Goal: Navigation & Orientation: Find specific page/section

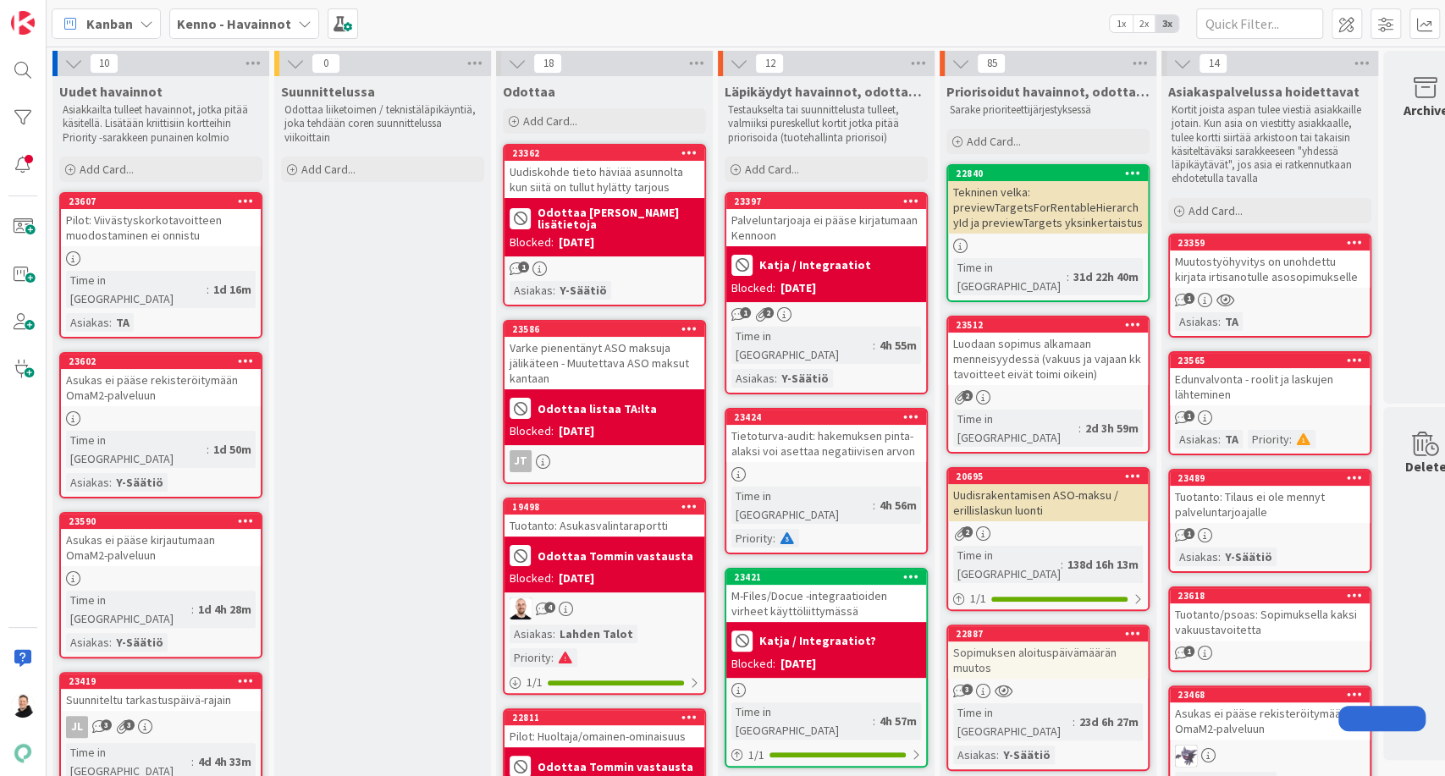
click at [280, 30] on b "Kenno - Havainnot" at bounding box center [234, 23] width 114 height 17
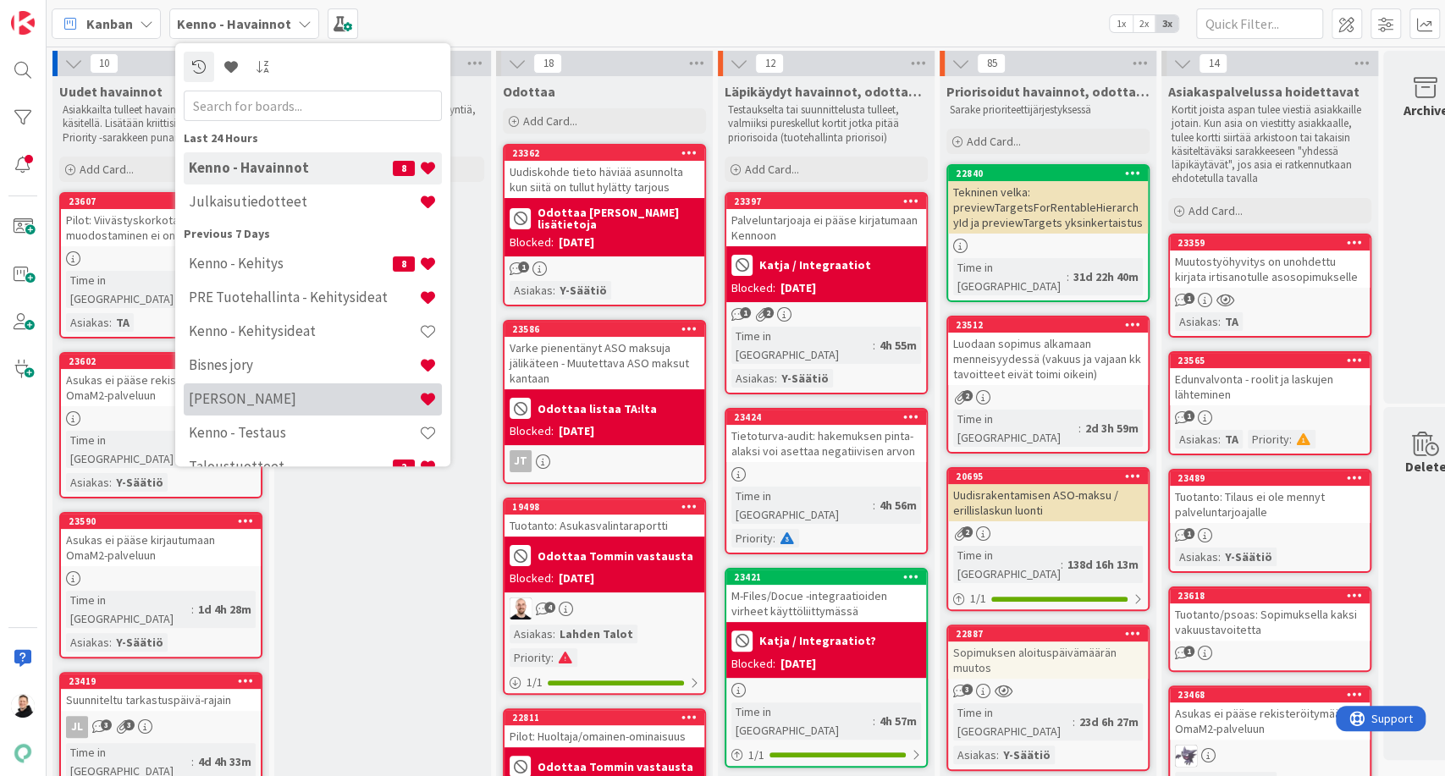
scroll to position [455, 0]
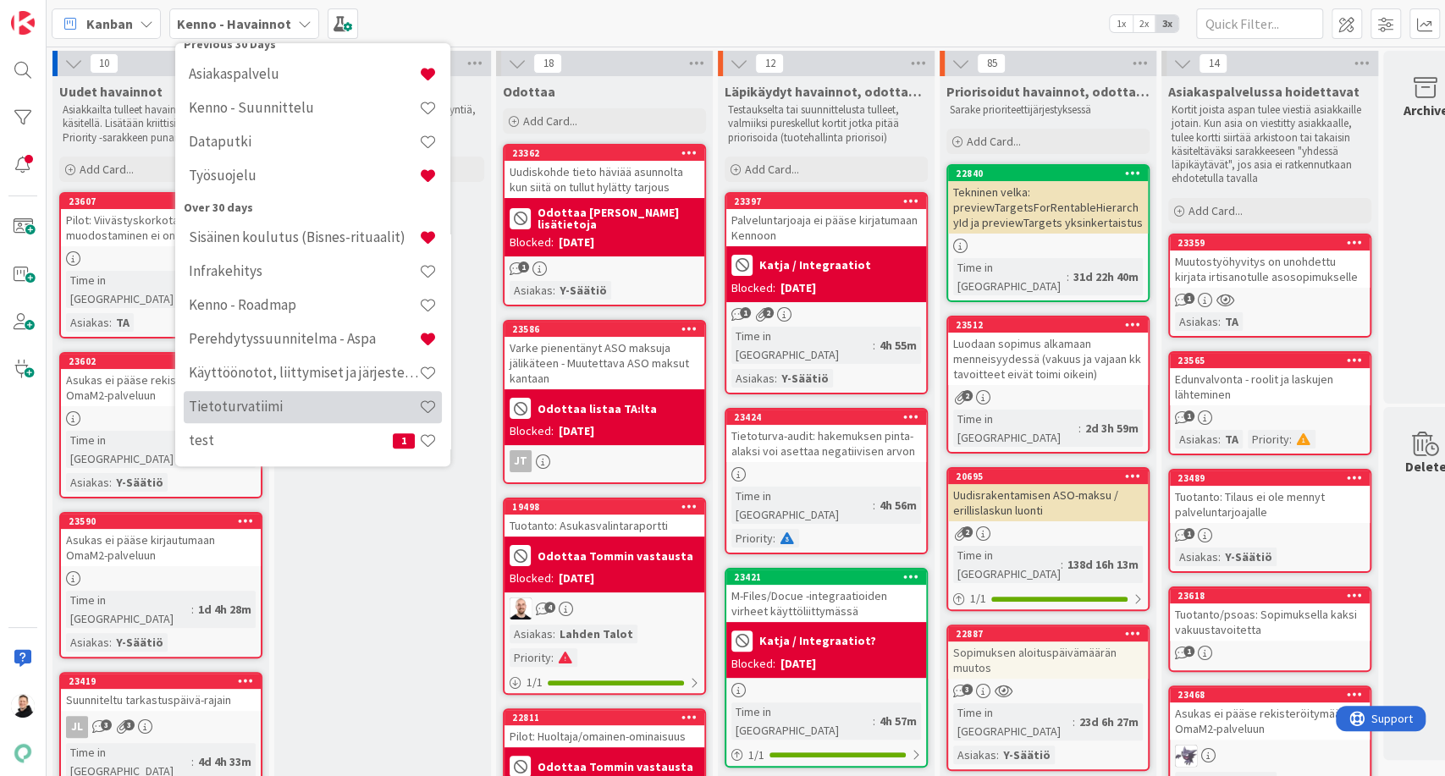
click at [268, 399] on h4 "Tietoturvatiimi" at bounding box center [304, 407] width 230 height 17
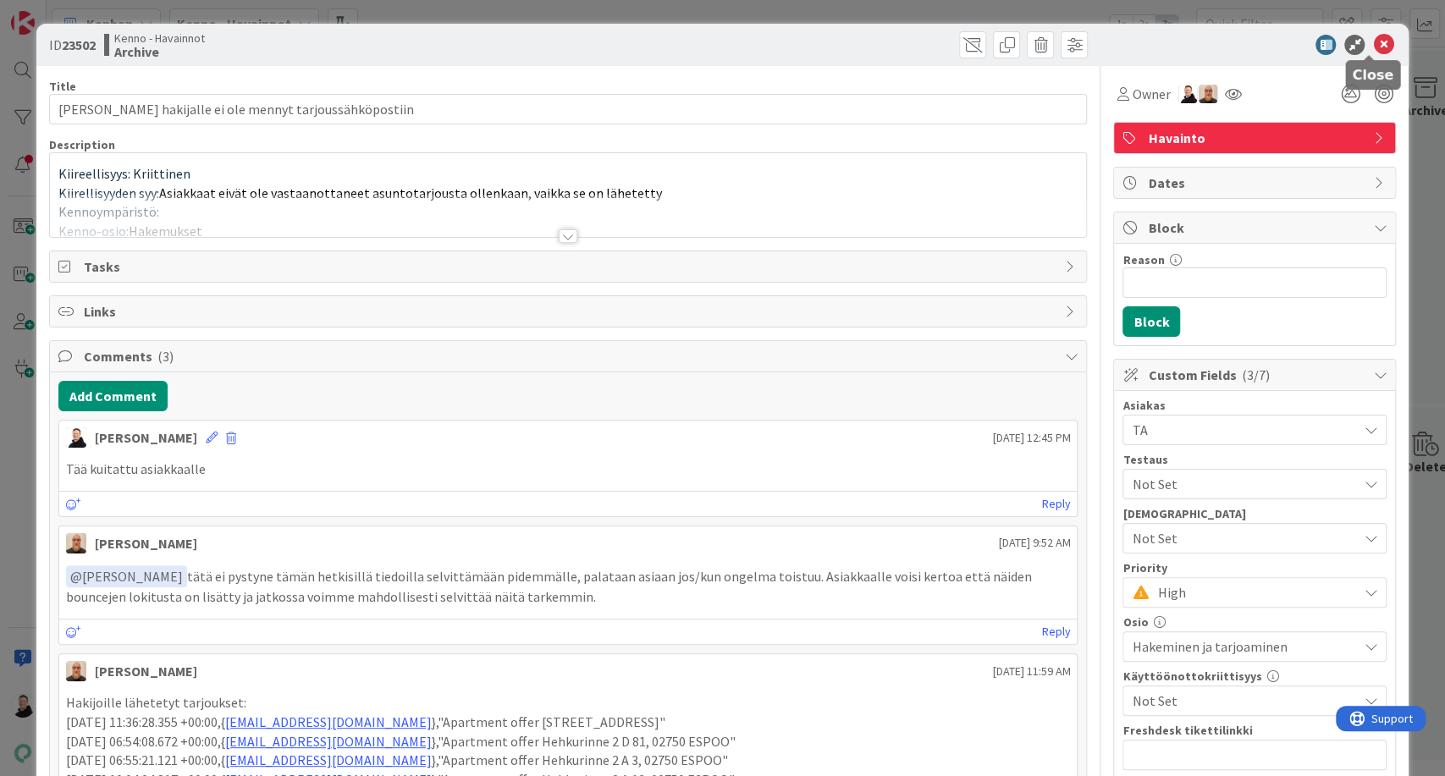
click at [1373, 42] on icon at bounding box center [1383, 45] width 20 height 20
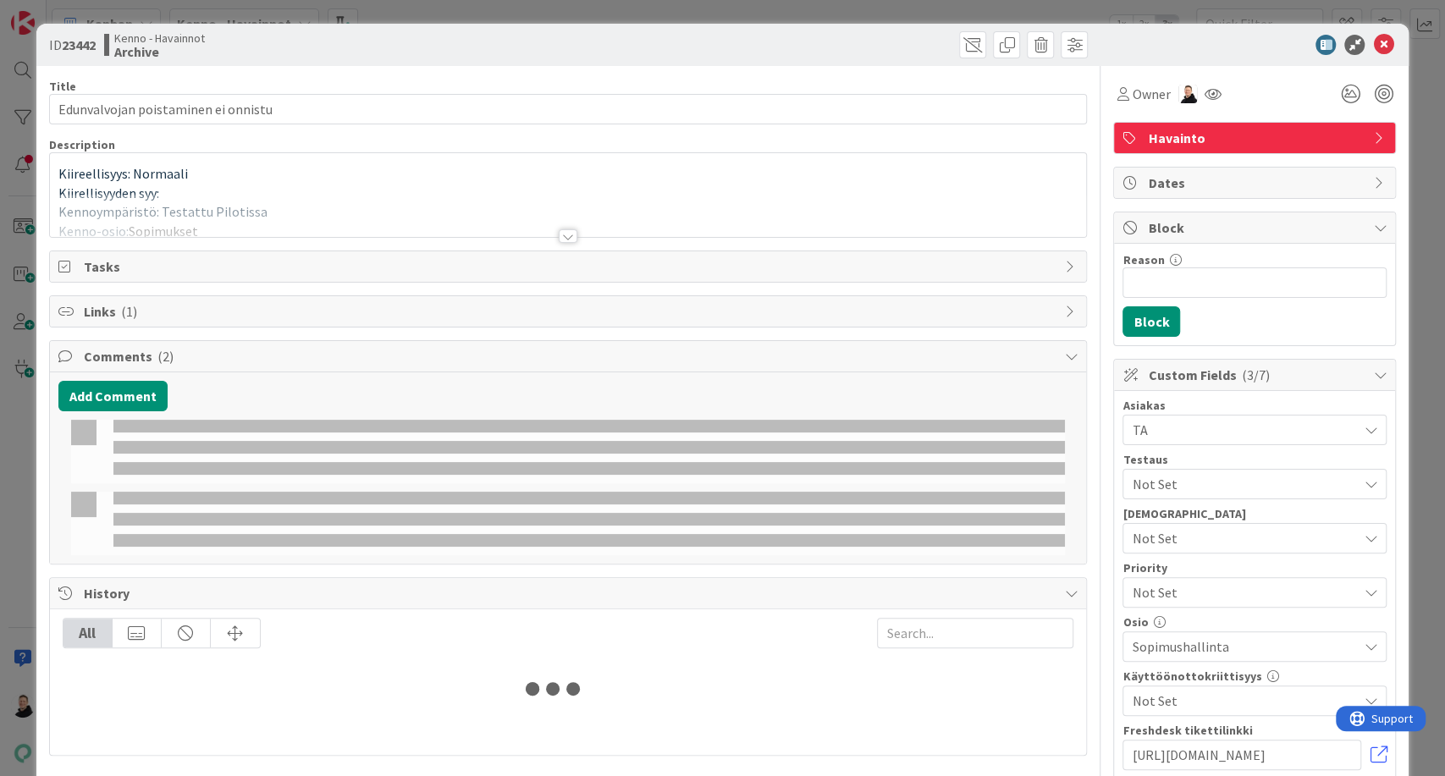
type input "Edunvalvojan poistaminen ei onnistu"
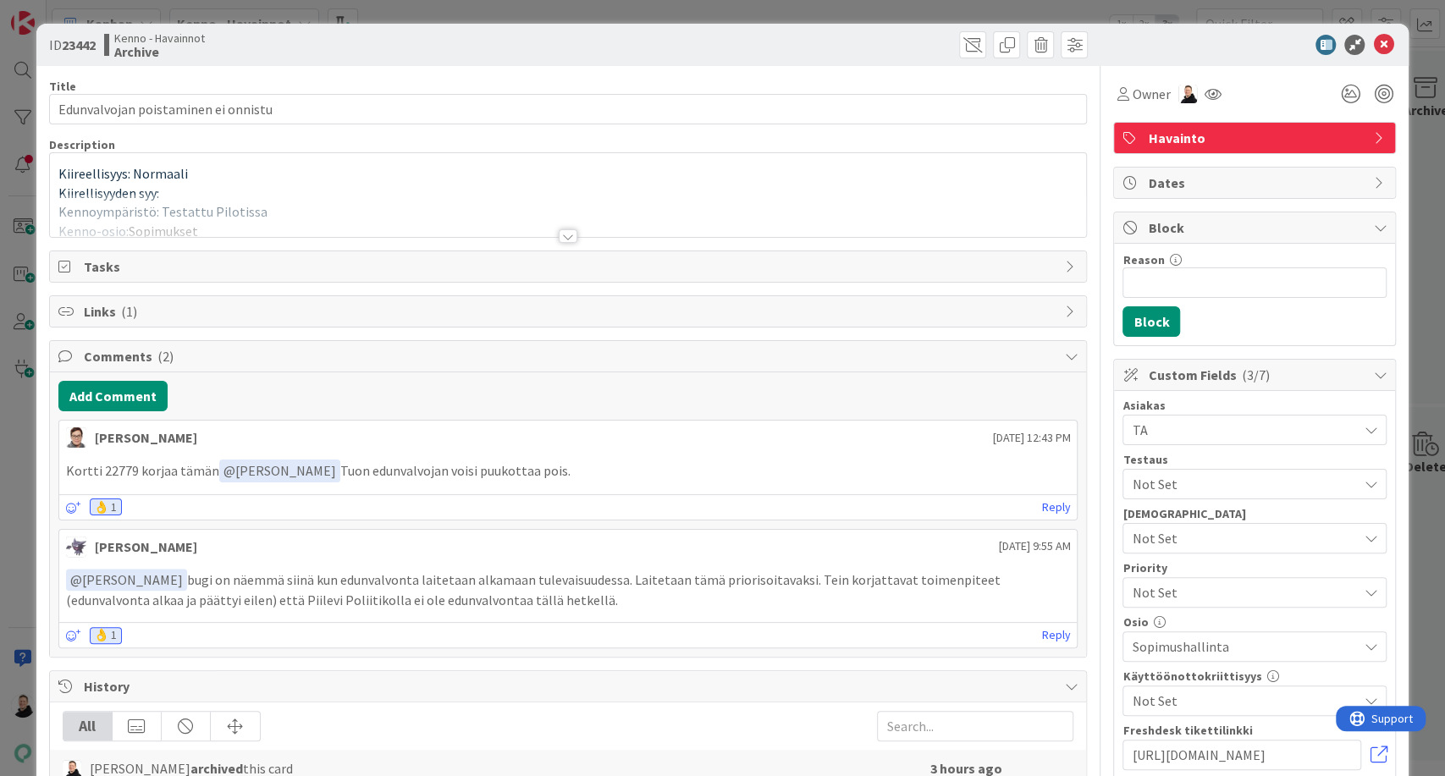
click at [1378, 48] on div at bounding box center [1246, 45] width 300 height 20
click at [1374, 41] on icon at bounding box center [1383, 45] width 20 height 20
